Goal: Task Accomplishment & Management: Complete application form

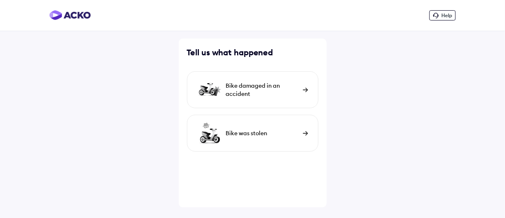
click at [263, 83] on div "Bike damaged in an accident" at bounding box center [262, 90] width 73 height 16
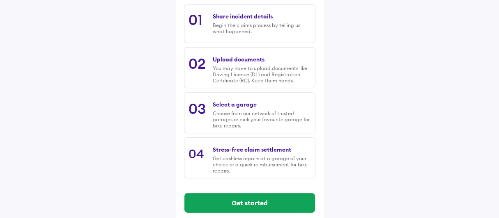
scroll to position [141, 0]
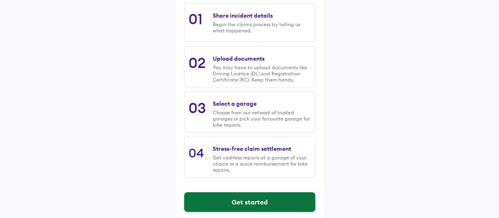
click at [240, 207] on button "Get started" at bounding box center [249, 203] width 131 height 20
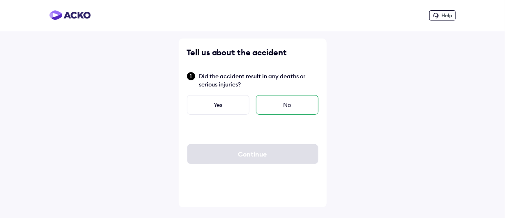
click at [274, 109] on div "No" at bounding box center [287, 105] width 62 height 20
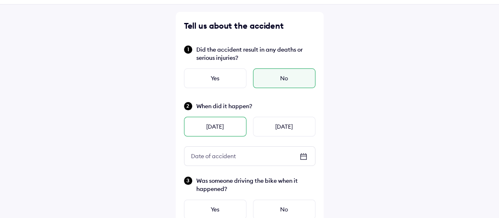
scroll to position [31, 0]
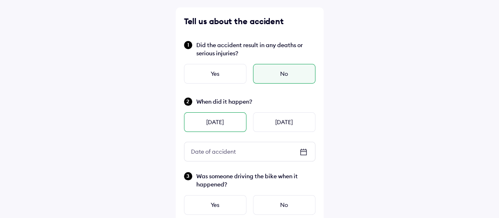
click at [210, 119] on div "[DATE]" at bounding box center [215, 122] width 62 height 20
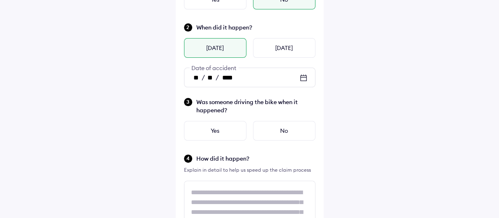
scroll to position [112, 0]
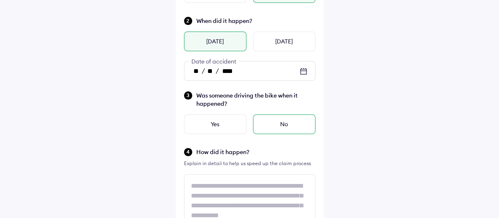
click at [259, 118] on div "No" at bounding box center [284, 125] width 62 height 20
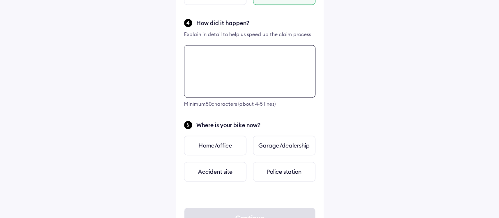
click at [225, 129] on div "Tell us about the accident Did the accident result in any deaths or serious inj…" at bounding box center [250, 24] width 148 height 455
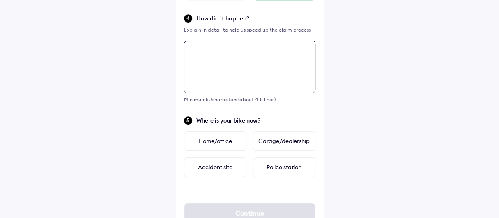
scroll to position [240, 0]
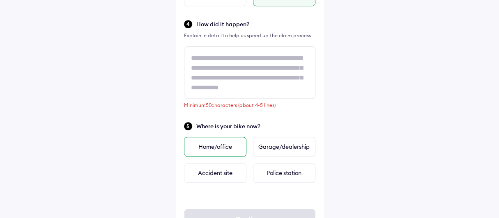
click at [213, 151] on div "Home/office" at bounding box center [215, 147] width 62 height 20
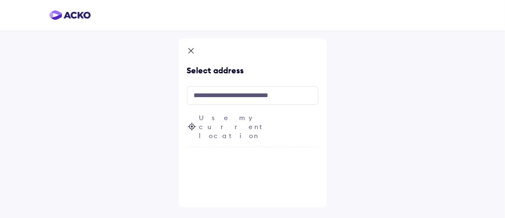
click at [212, 125] on div "Use my current location" at bounding box center [252, 130] width 131 height 34
click at [210, 117] on span "Use my current location" at bounding box center [258, 126] width 119 height 27
click at [205, 116] on span "Use my current location" at bounding box center [258, 126] width 119 height 27
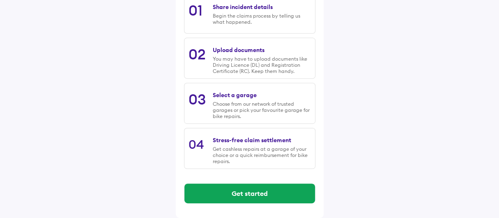
scroll to position [149, 0]
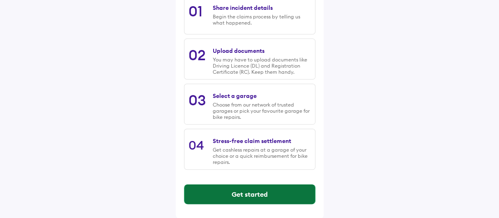
click at [213, 189] on button "Get started" at bounding box center [249, 195] width 131 height 20
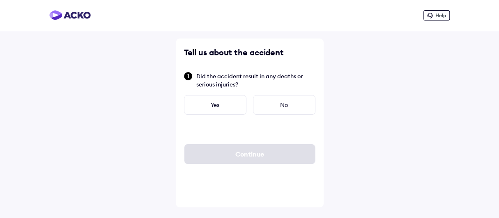
scroll to position [0, 0]
click at [260, 106] on div "No" at bounding box center [287, 105] width 62 height 20
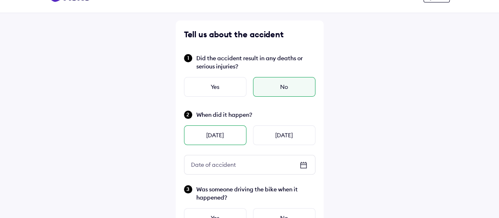
scroll to position [19, 0]
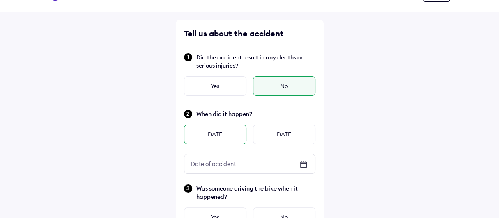
click at [207, 135] on div "[DATE]" at bounding box center [215, 135] width 62 height 20
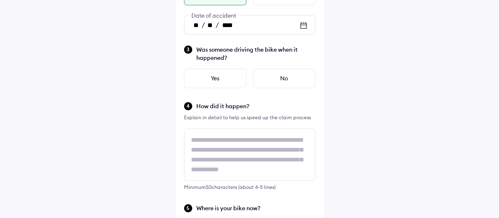
scroll to position [159, 0]
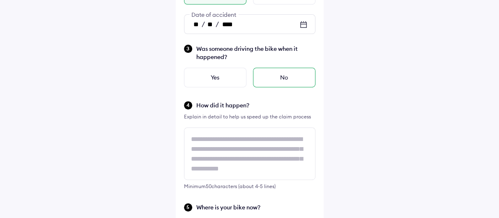
click at [267, 77] on div "No" at bounding box center [284, 78] width 62 height 20
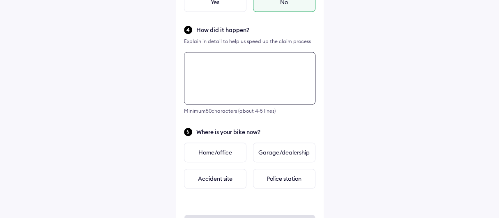
click at [217, 140] on div "Tell us about the accident Did the accident result in any deaths or serious inj…" at bounding box center [250, 31] width 148 height 455
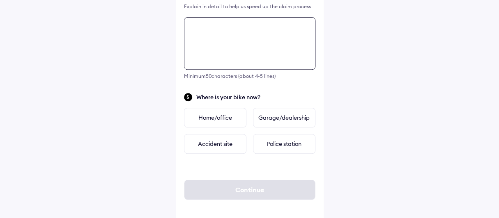
scroll to position [275, 0]
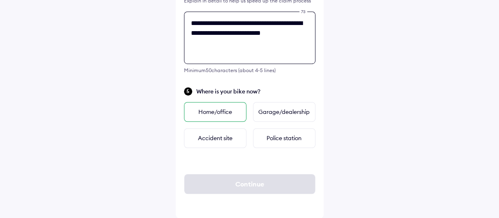
type textarea "**********"
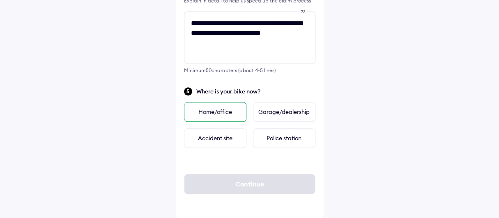
click at [209, 110] on div "Home/office" at bounding box center [215, 112] width 62 height 20
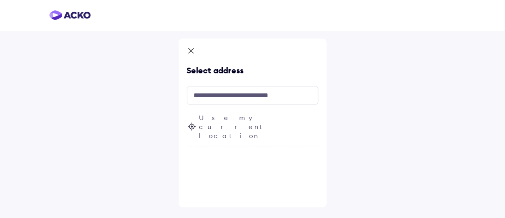
click at [239, 128] on div "Use my current location" at bounding box center [252, 130] width 131 height 34
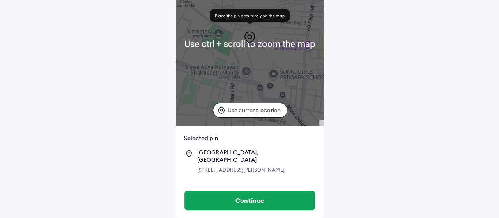
scroll to position [100, 0]
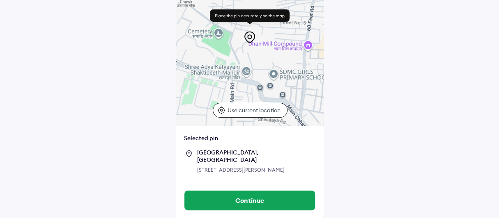
click at [233, 166] on div "[STREET_ADDRESS][PERSON_NAME]" at bounding box center [256, 170] width 118 height 8
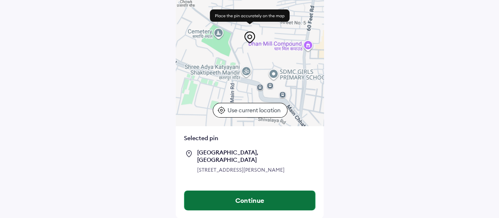
click at [246, 197] on button "Continue" at bounding box center [249, 201] width 131 height 20
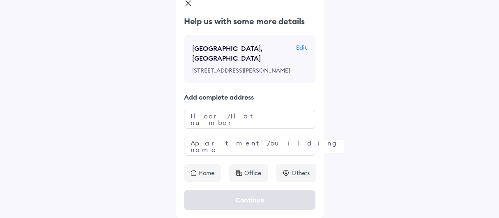
scroll to position [51, 0]
click at [242, 125] on input "text" at bounding box center [249, 119] width 131 height 19
click at [206, 172] on p "Home" at bounding box center [206, 173] width 16 height 8
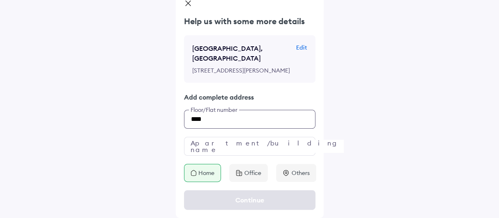
click at [232, 120] on input "****" at bounding box center [249, 119] width 131 height 19
drag, startPoint x: 205, startPoint y: 119, endPoint x: 267, endPoint y: 124, distance: 62.6
click at [267, 124] on input "**********" at bounding box center [249, 119] width 131 height 19
type input "****"
click at [224, 147] on input "text" at bounding box center [249, 146] width 131 height 19
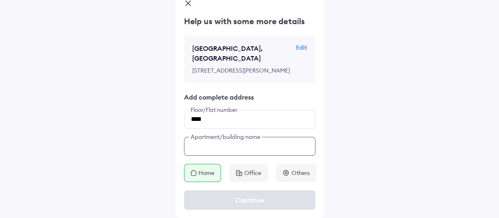
paste input "**********"
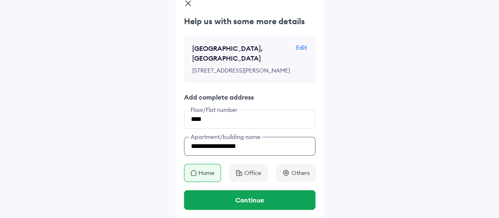
click at [195, 148] on input "**********" at bounding box center [249, 146] width 131 height 19
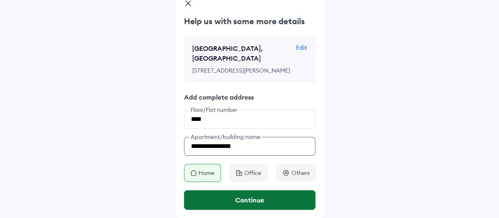
type input "**********"
click at [200, 199] on button "Continue" at bounding box center [249, 200] width 131 height 20
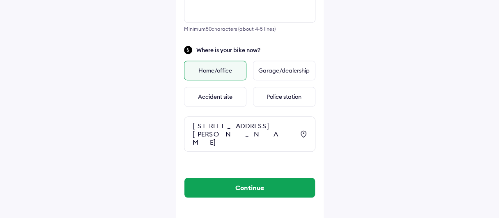
scroll to position [320, 0]
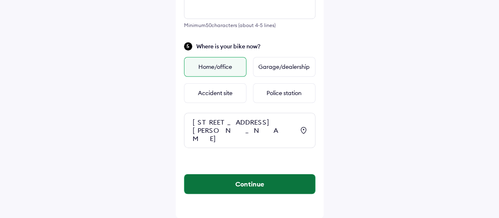
click at [218, 178] on button "Continue" at bounding box center [249, 184] width 131 height 20
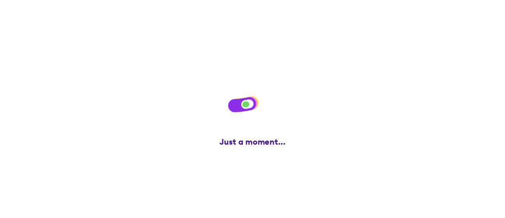
scroll to position [0, 0]
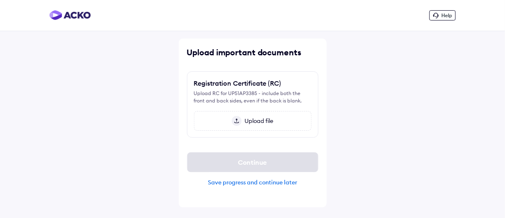
click at [249, 123] on span "Upload file" at bounding box center [257, 120] width 32 height 7
